Goal: Task Accomplishment & Management: Use online tool/utility

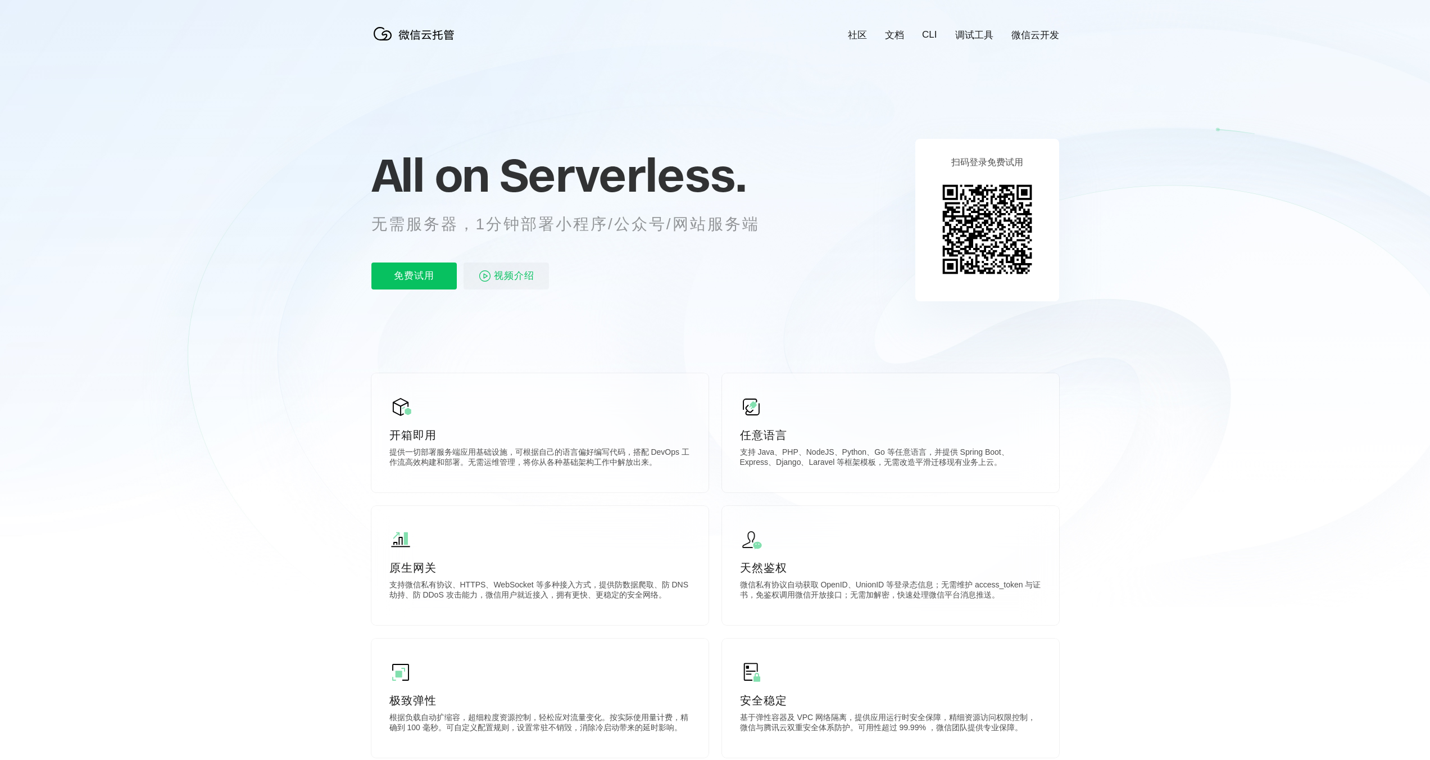
scroll to position [0, 1998]
click at [411, 269] on p "免费试用" at bounding box center [413, 275] width 85 height 27
click at [978, 265] on div "前往控制台" at bounding box center [993, 269] width 90 height 22
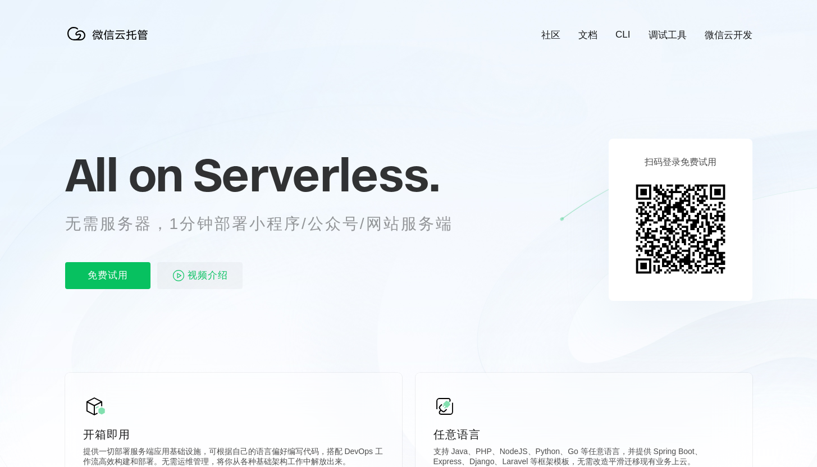
scroll to position [0, 1998]
